Goal: Task Accomplishment & Management: Complete application form

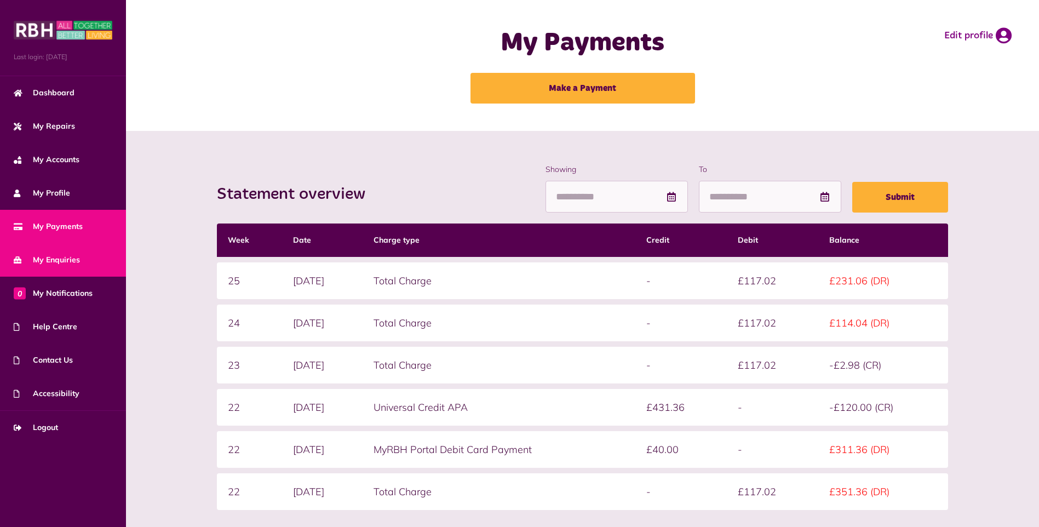
click at [62, 261] on span "My Enquiries" at bounding box center [47, 260] width 66 height 12
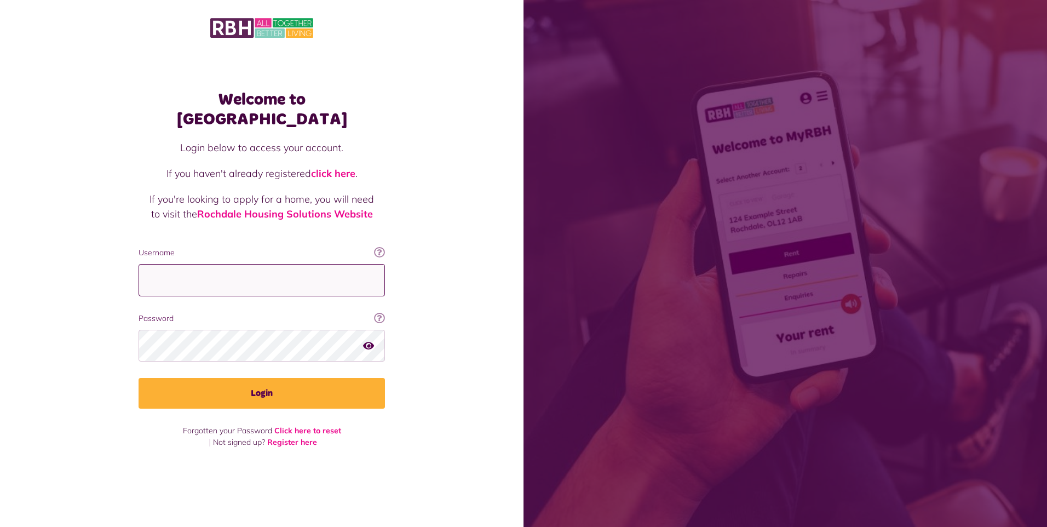
click at [203, 269] on input "Username" at bounding box center [262, 280] width 246 height 32
type input "**********"
click at [139, 378] on button "Login" at bounding box center [262, 393] width 246 height 31
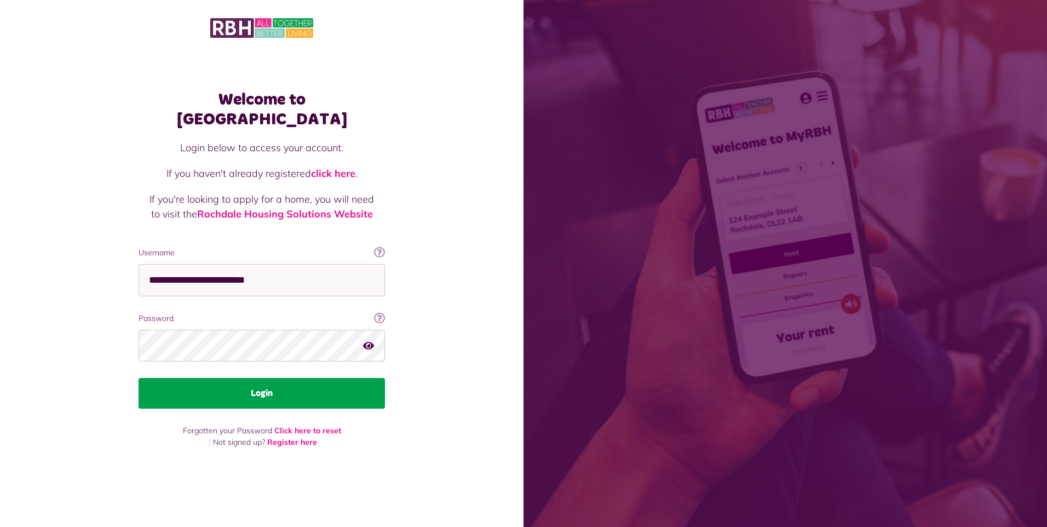
click at [271, 381] on button "Login" at bounding box center [262, 393] width 246 height 31
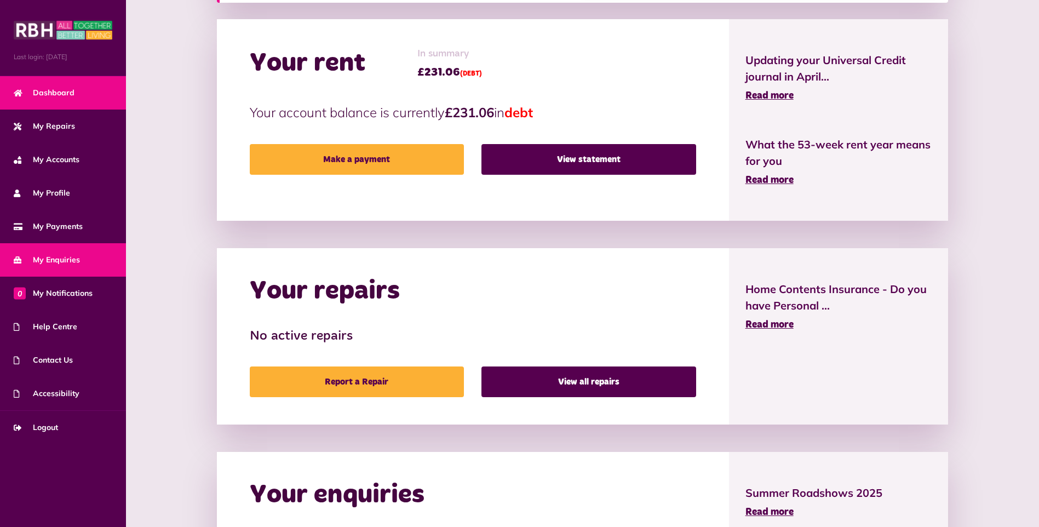
scroll to position [329, 0]
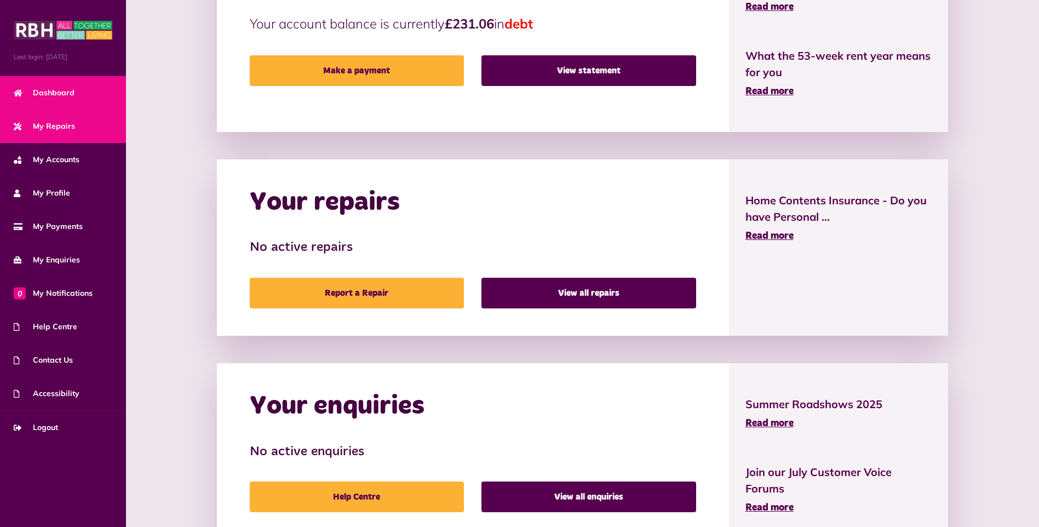
click at [61, 122] on span "My Repairs" at bounding box center [44, 126] width 61 height 12
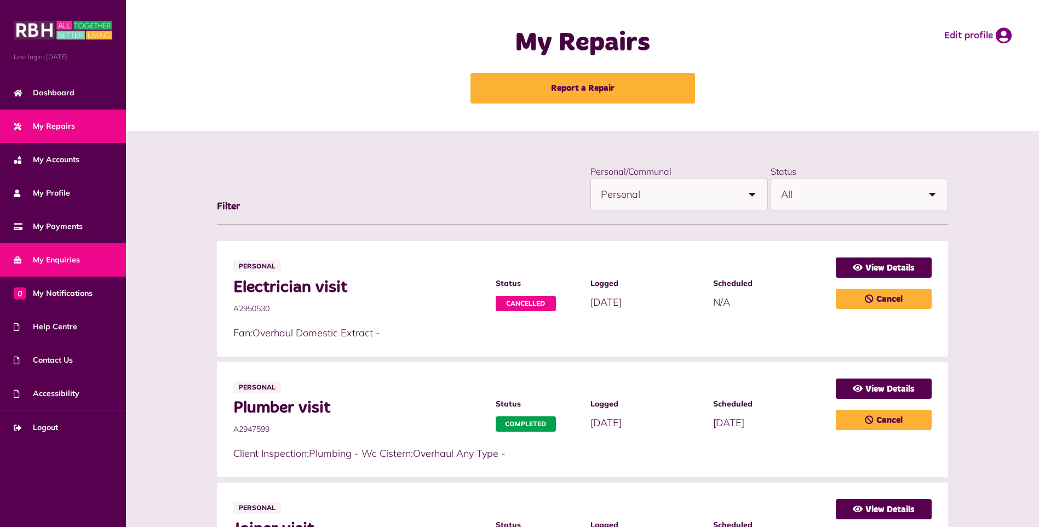
click at [50, 251] on link "My Enquiries" at bounding box center [63, 259] width 126 height 33
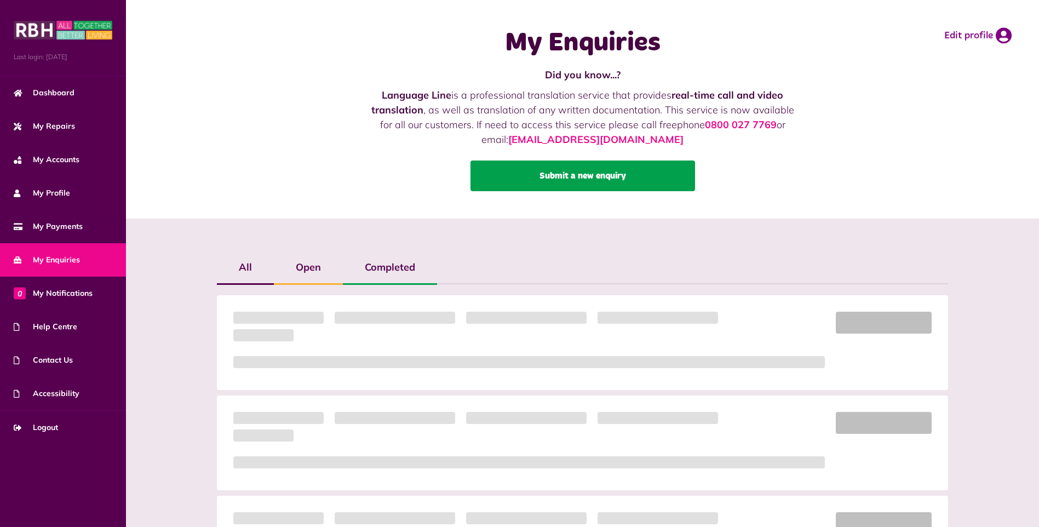
click at [618, 176] on link "Submit a new enquiry" at bounding box center [582, 175] width 225 height 31
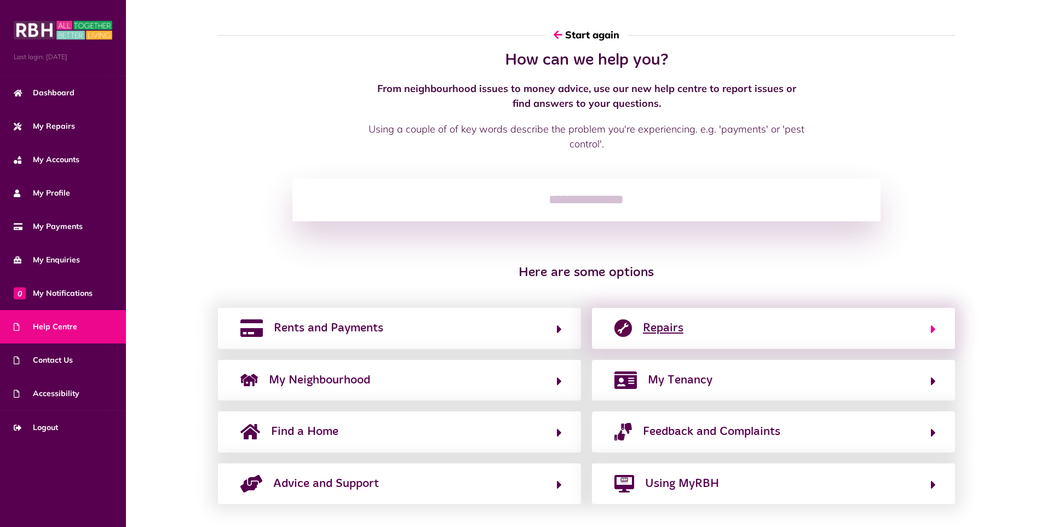
click at [748, 328] on button "Repairs" at bounding box center [773, 328] width 325 height 19
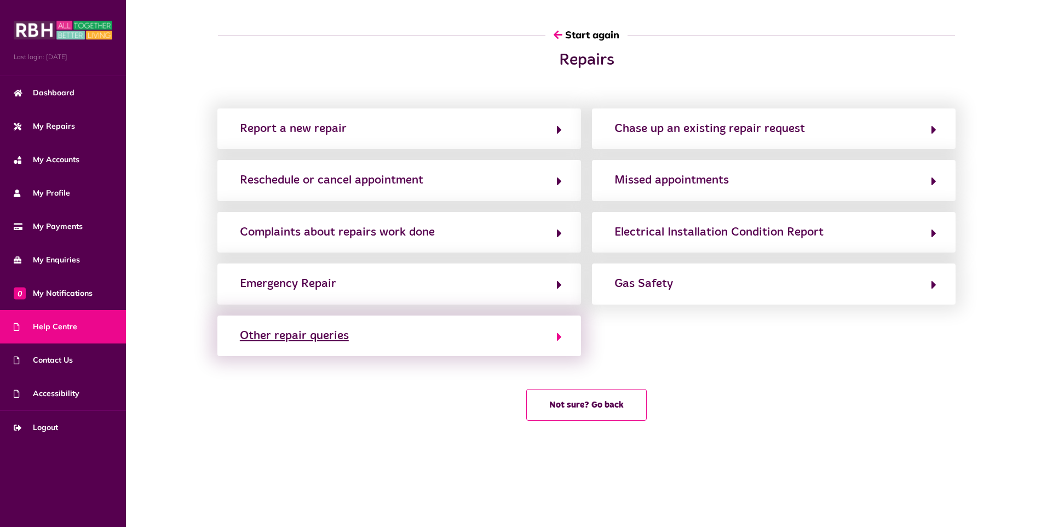
click at [378, 337] on button "Other repair queries" at bounding box center [399, 335] width 325 height 19
